Goal: Transaction & Acquisition: Download file/media

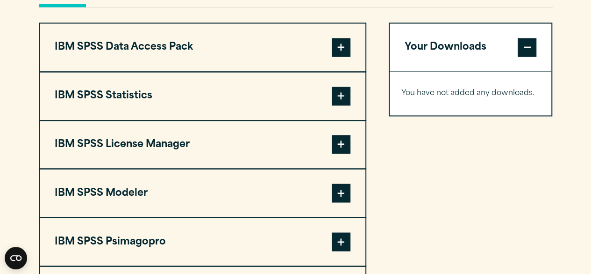
scroll to position [715, 0]
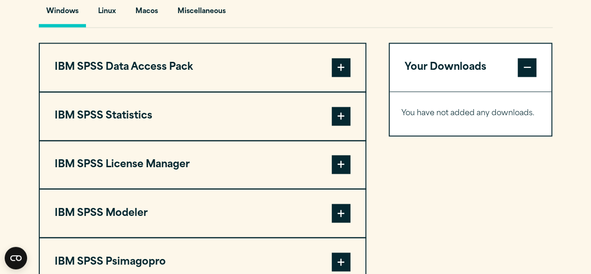
click at [342, 70] on span at bounding box center [341, 67] width 19 height 19
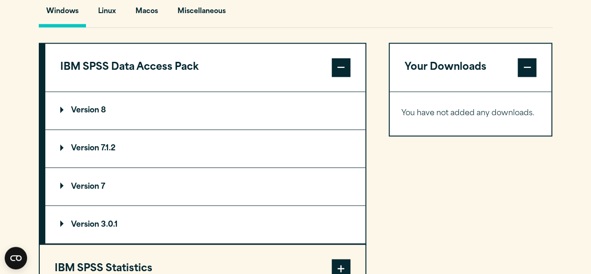
click at [342, 70] on span at bounding box center [341, 67] width 19 height 19
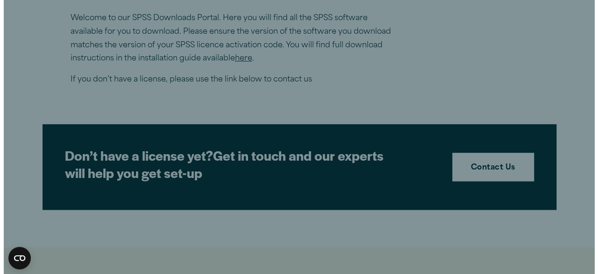
scroll to position [344, 0]
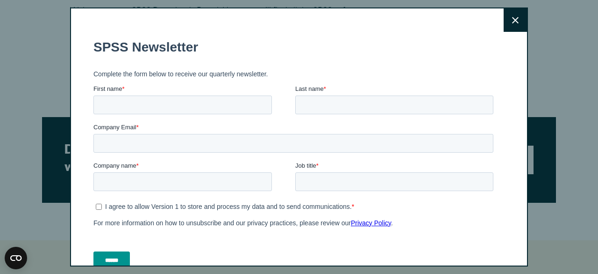
drag, startPoint x: 594, startPoint y: 130, endPoint x: 579, endPoint y: 111, distance: 24.4
click at [508, 29] on button "Close" at bounding box center [515, 19] width 23 height 23
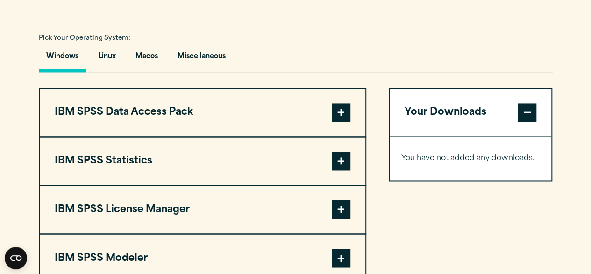
scroll to position [668, 0]
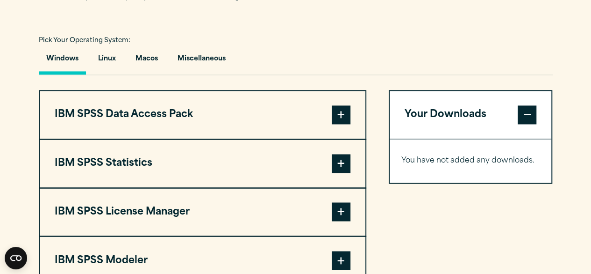
click at [339, 115] on span at bounding box center [341, 114] width 19 height 19
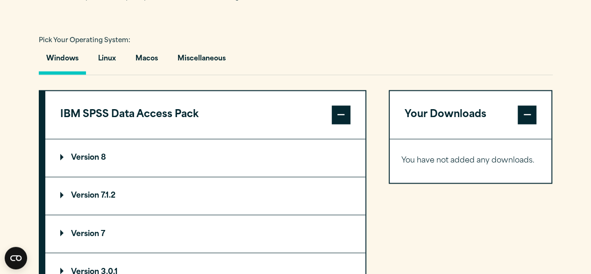
click at [339, 115] on span at bounding box center [341, 114] width 19 height 19
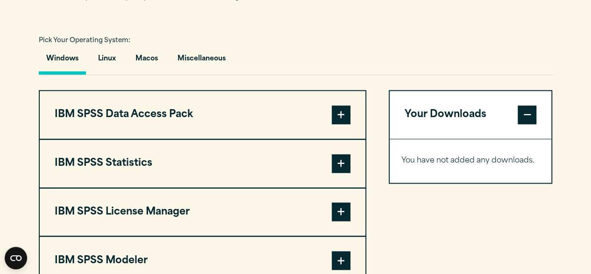
click at [339, 115] on span at bounding box center [341, 114] width 19 height 19
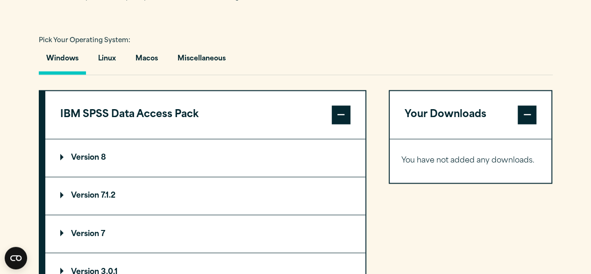
click at [106, 156] on summary "Version 8" at bounding box center [205, 157] width 320 height 37
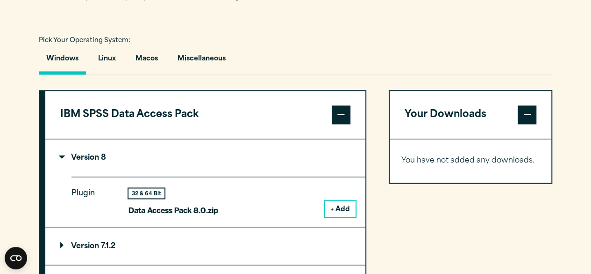
click at [106, 156] on summary "Version 8" at bounding box center [205, 157] width 320 height 37
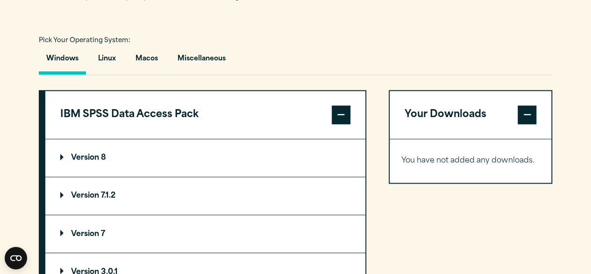
click at [106, 156] on summary "Version 8" at bounding box center [205, 157] width 320 height 37
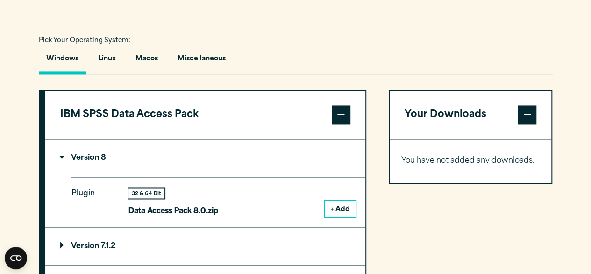
click at [329, 118] on button "IBM SPSS Data Access Pack" at bounding box center [205, 115] width 320 height 48
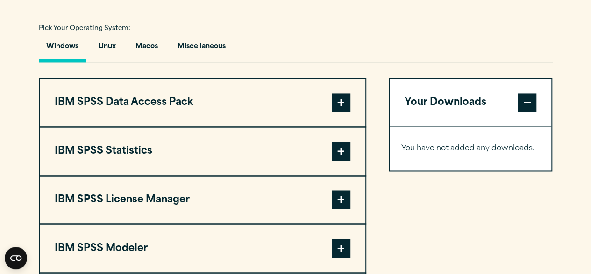
scroll to position [685, 0]
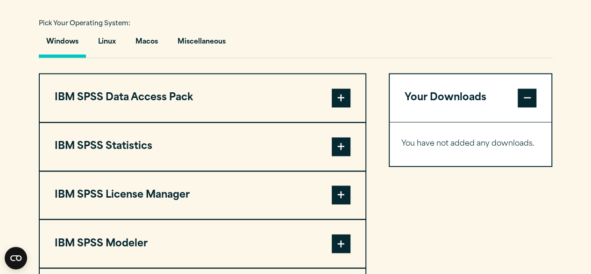
click at [339, 103] on span at bounding box center [341, 97] width 19 height 19
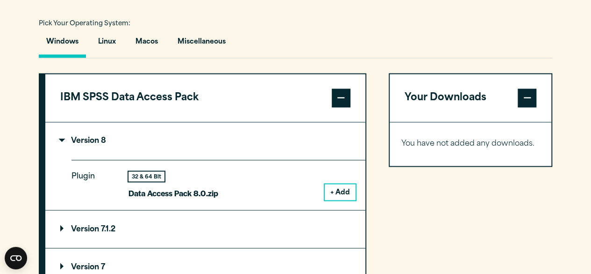
click at [339, 103] on span at bounding box center [341, 97] width 19 height 19
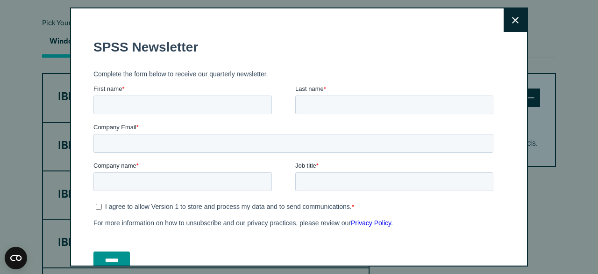
click at [504, 22] on button "Close" at bounding box center [515, 19] width 23 height 23
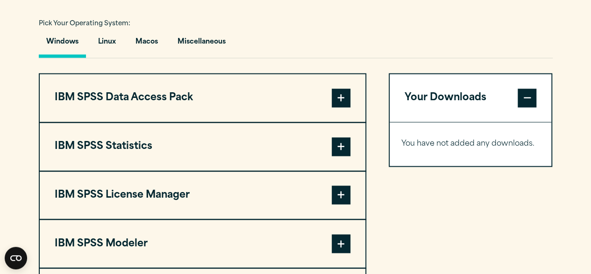
click at [341, 98] on span at bounding box center [341, 97] width 19 height 19
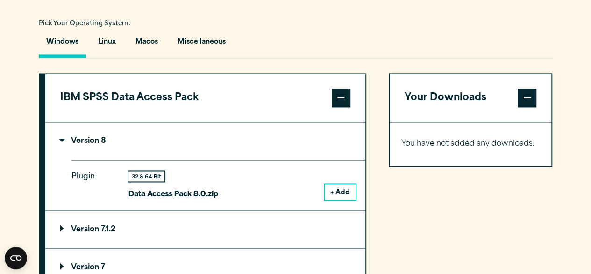
click at [343, 188] on button "+ Add" at bounding box center [340, 192] width 31 height 16
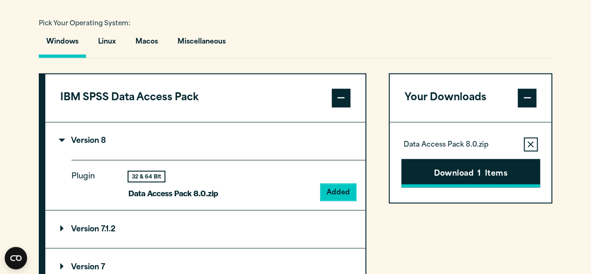
click at [450, 179] on button "Download 1 Items" at bounding box center [471, 173] width 139 height 29
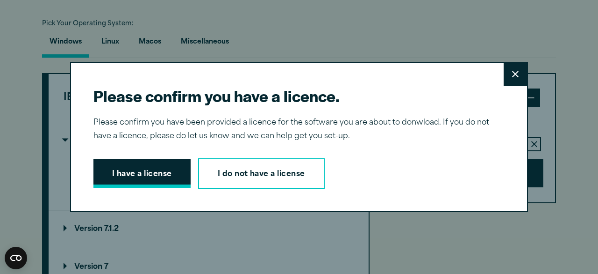
click at [149, 170] on button "I have a license" at bounding box center [142, 173] width 97 height 29
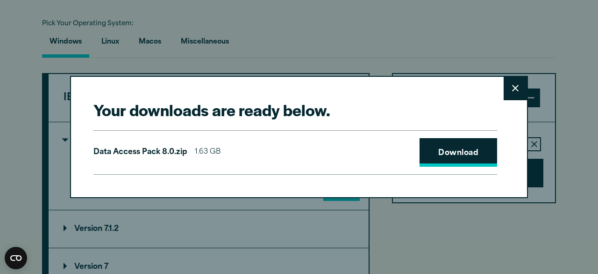
click at [444, 151] on link "Download" at bounding box center [459, 152] width 78 height 29
click at [506, 91] on button "Close" at bounding box center [515, 88] width 23 height 23
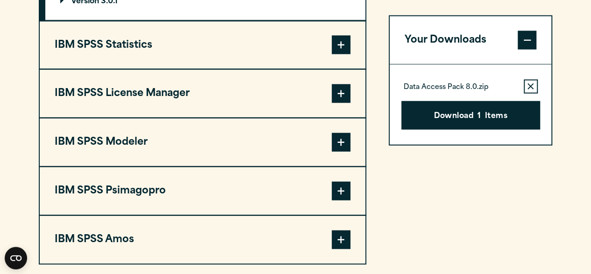
scroll to position [982, 0]
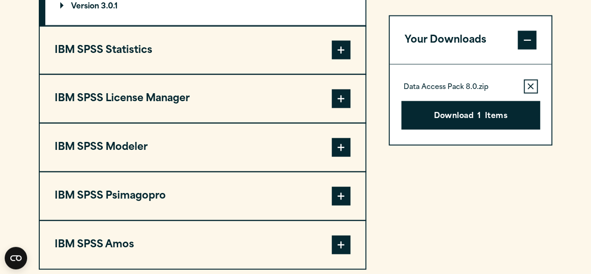
click at [337, 55] on span at bounding box center [341, 50] width 19 height 19
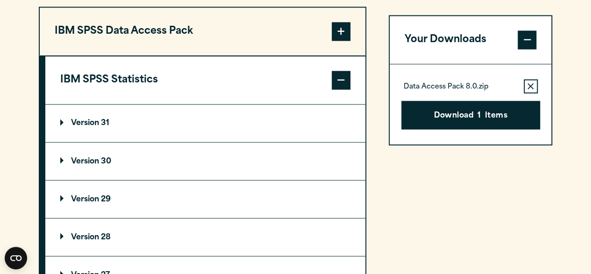
scroll to position [749, 0]
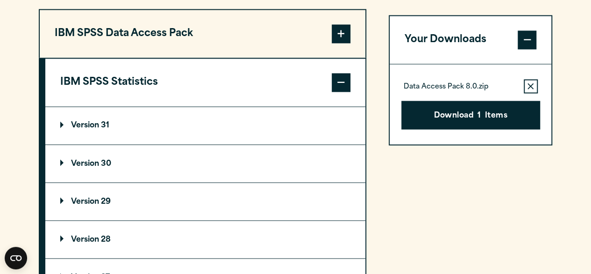
click at [104, 119] on summary "Version 31" at bounding box center [205, 125] width 320 height 37
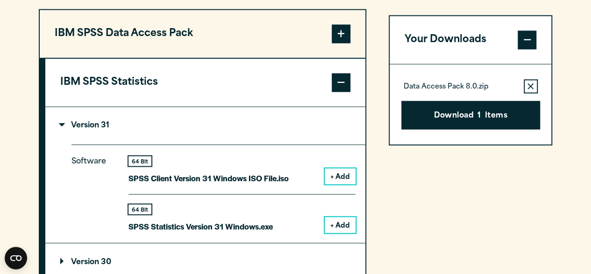
click at [328, 219] on button "+ Add" at bounding box center [340, 224] width 31 height 16
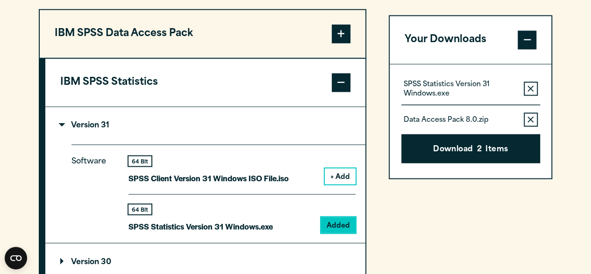
click at [534, 115] on button "Remove this item from your software download list" at bounding box center [531, 120] width 14 height 14
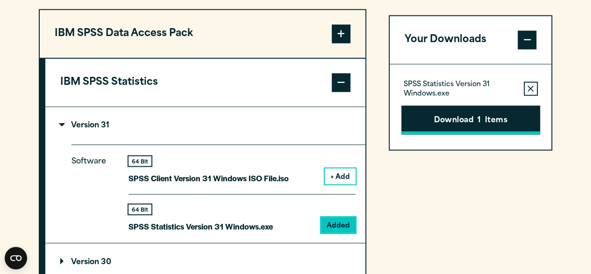
click at [523, 116] on button "Download 1 Items" at bounding box center [471, 119] width 139 height 29
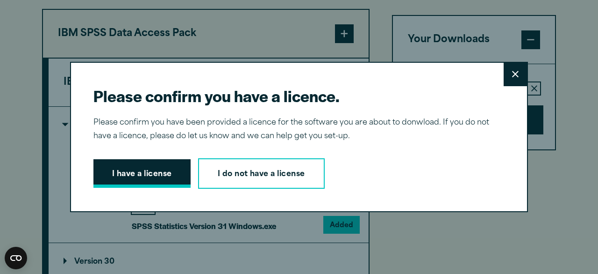
click at [146, 179] on button "I have a license" at bounding box center [142, 173] width 97 height 29
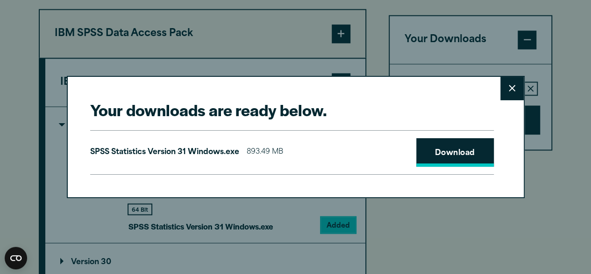
click at [426, 144] on link "Download" at bounding box center [456, 152] width 78 height 29
click at [517, 96] on button "Close" at bounding box center [512, 88] width 23 height 23
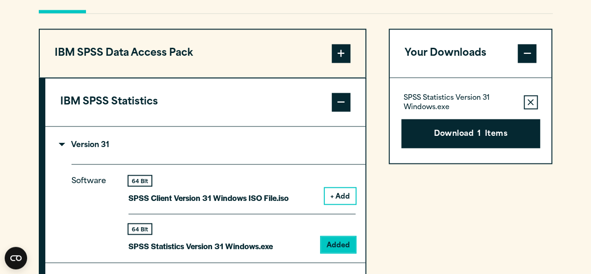
scroll to position [740, 0]
